Goal: Information Seeking & Learning: Compare options

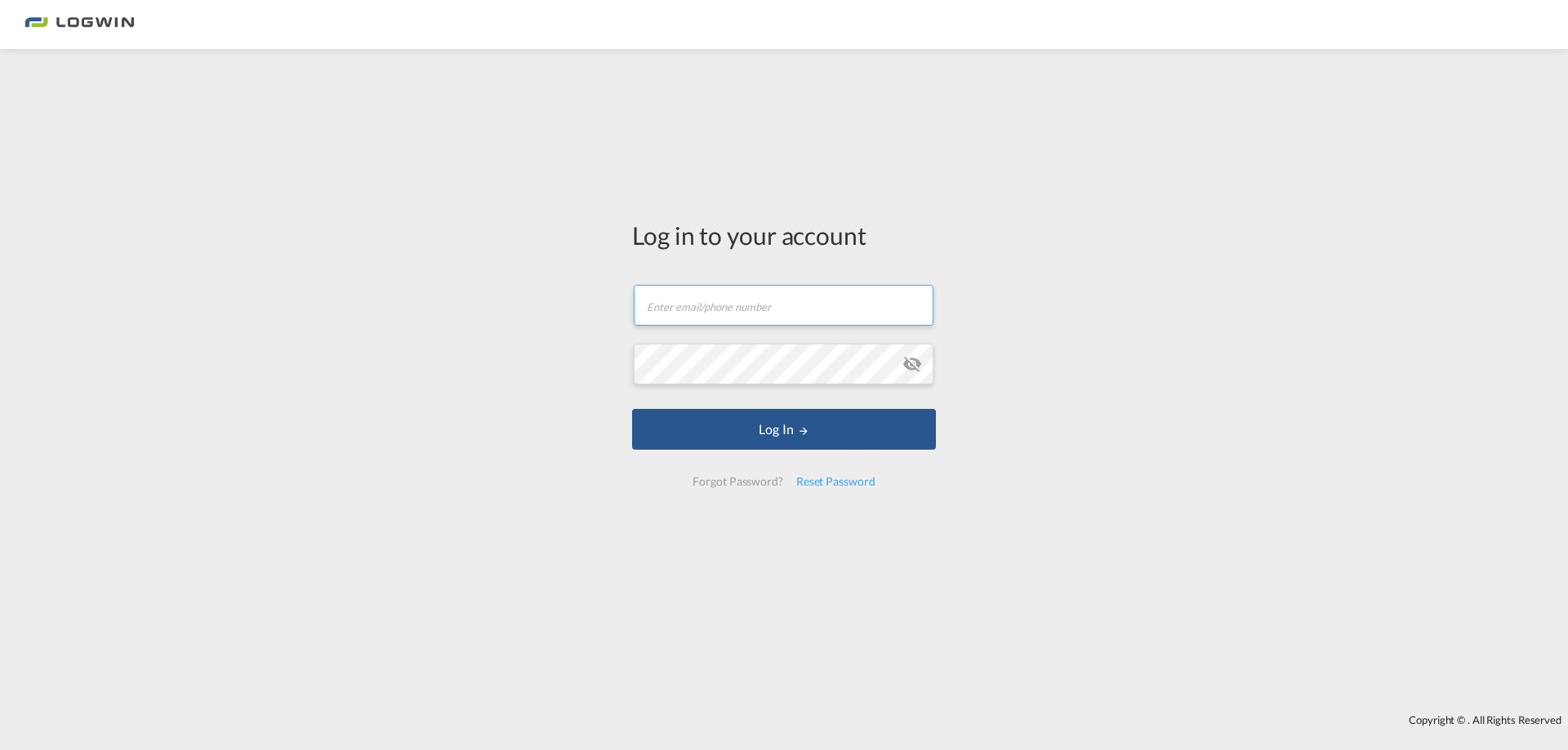
click at [709, 306] on input "text" at bounding box center [784, 306] width 300 height 41
type input "[PERSON_NAME][EMAIL_ADDRESS][PERSON_NAME][DOMAIN_NAME]"
click at [632, 409] on button "Log In" at bounding box center [784, 430] width 304 height 41
